Goal: Navigation & Orientation: Find specific page/section

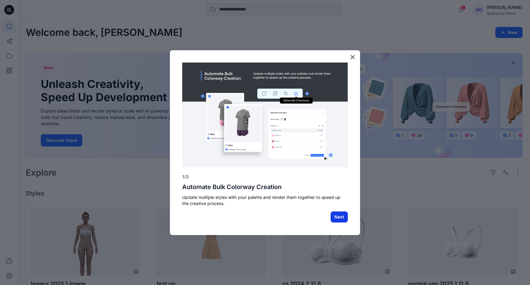
click at [341, 219] on button "Next" at bounding box center [338, 217] width 17 height 11
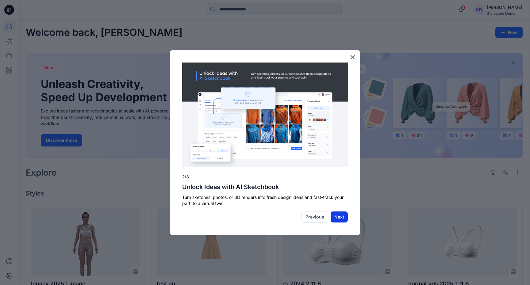
click at [341, 219] on button "Next" at bounding box center [338, 217] width 17 height 11
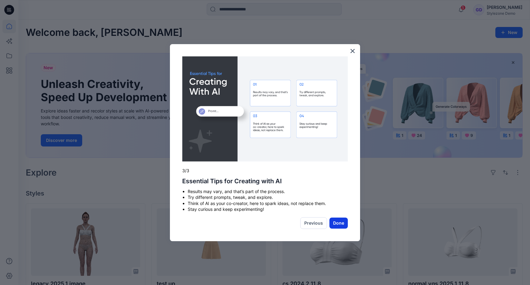
click at [341, 225] on button "Done" at bounding box center [338, 223] width 18 height 11
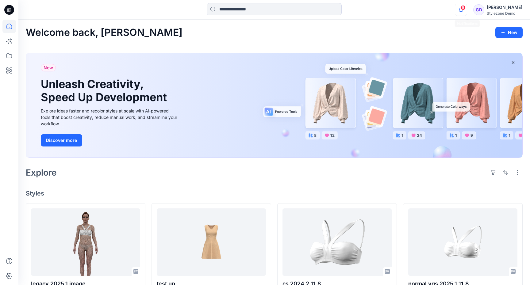
click at [467, 13] on icon "button" at bounding box center [461, 10] width 12 height 12
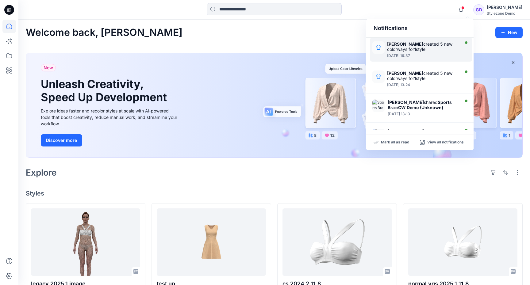
click at [413, 44] on strong "[PERSON_NAME]" at bounding box center [405, 43] width 36 height 5
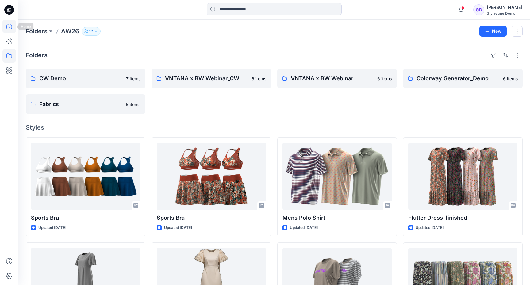
click at [7, 28] on icon at bounding box center [8, 26] width 13 height 13
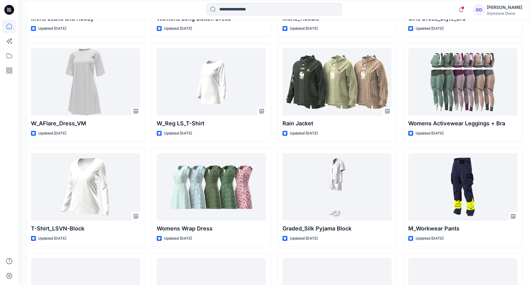
scroll to position [1421, 0]
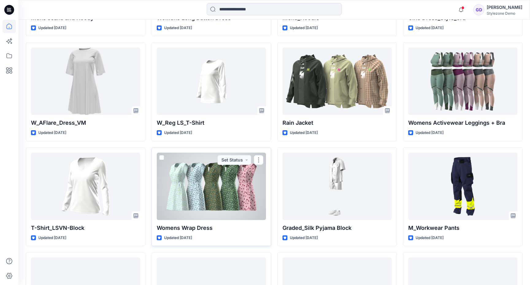
click at [212, 185] on div at bounding box center [211, 186] width 109 height 67
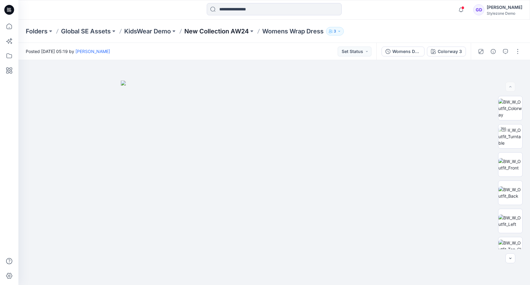
click at [202, 32] on p "New Collection AW24" at bounding box center [216, 31] width 64 height 9
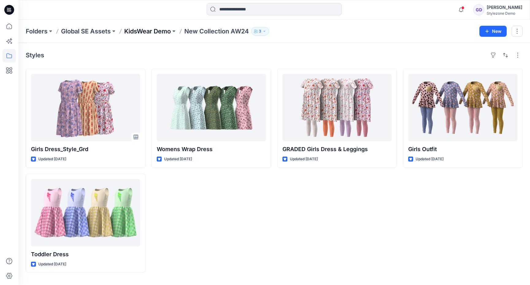
click at [150, 32] on p "KidsWear Demo" at bounding box center [147, 31] width 47 height 9
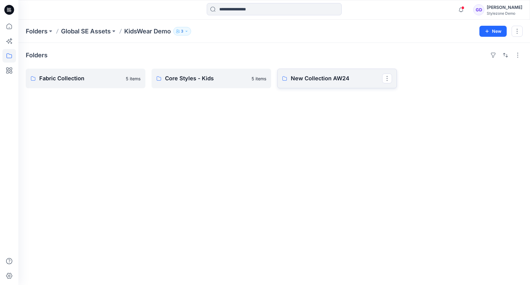
click at [311, 79] on p "New Collection AW24" at bounding box center [336, 78] width 91 height 9
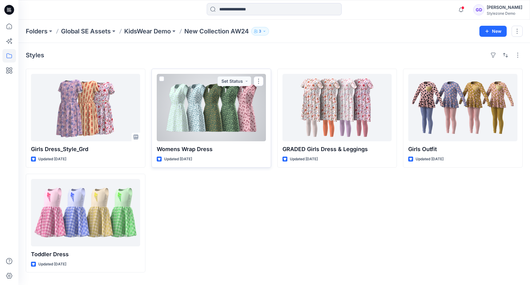
click at [227, 110] on div at bounding box center [211, 107] width 109 height 67
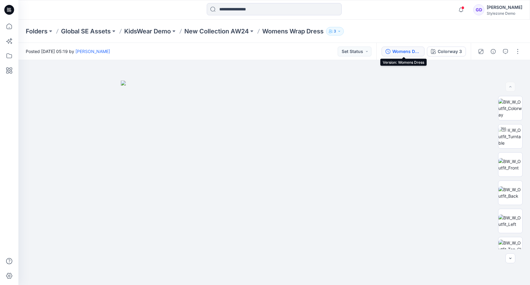
click at [413, 50] on div "Womens Dress" at bounding box center [406, 51] width 28 height 7
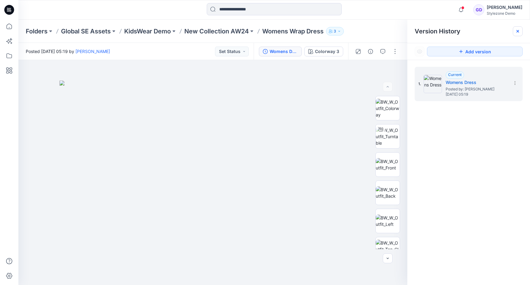
click at [517, 29] on div at bounding box center [518, 31] width 10 height 10
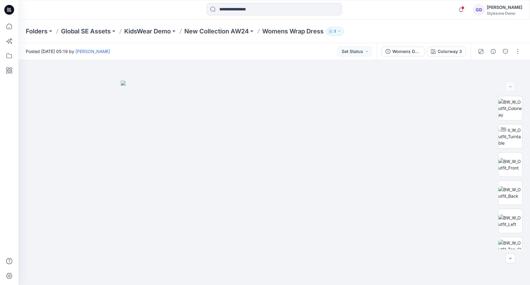
click at [460, 6] on div "Notifications [PERSON_NAME] created 5 new colorways for 1 style. [DATE] 16:37 […" at bounding box center [273, 9] width 511 height 13
click at [467, 12] on icon "button" at bounding box center [461, 10] width 12 height 12
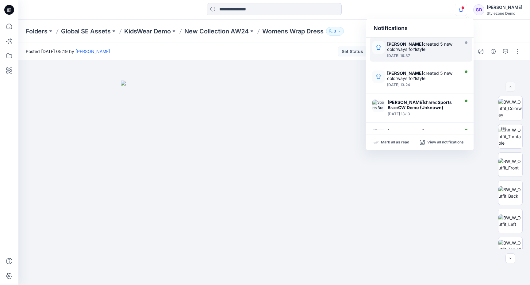
click at [467, 12] on icon "button" at bounding box center [461, 10] width 12 height 12
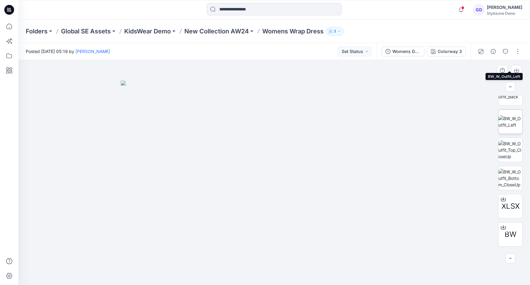
scroll to position [181, 0]
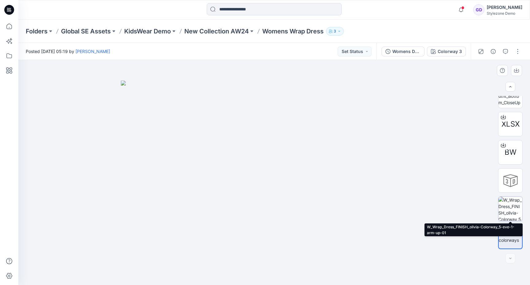
click at [510, 209] on img at bounding box center [510, 209] width 24 height 24
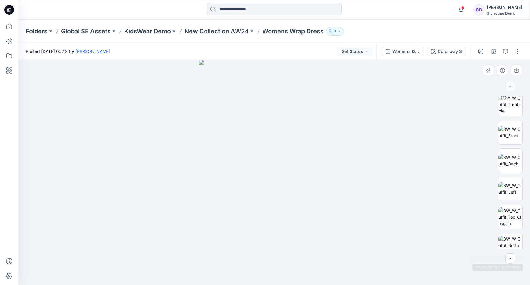
scroll to position [0, 0]
click at [515, 104] on img at bounding box center [510, 108] width 24 height 19
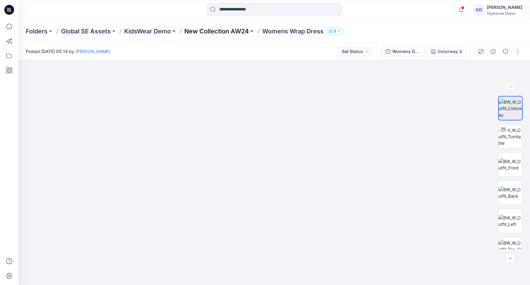
click at [235, 30] on p "New Collection AW24" at bounding box center [216, 31] width 64 height 9
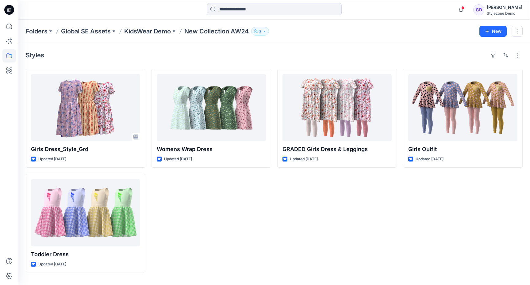
click at [334, 268] on div "GRADED Girls Dress & Leggings Updated [DATE]" at bounding box center [337, 171] width 120 height 204
